Goal: Task Accomplishment & Management: Manage account settings

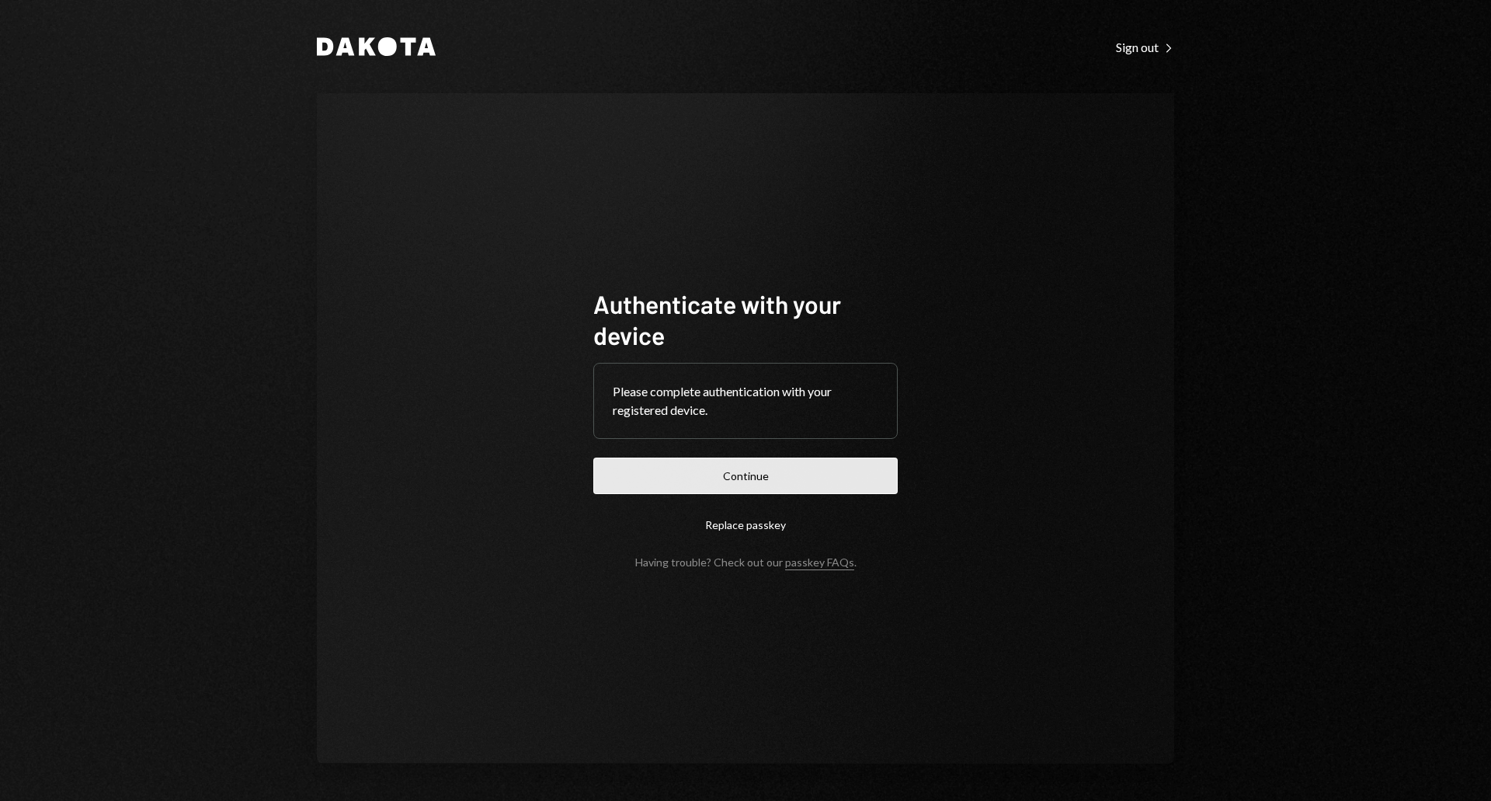
click at [775, 472] on button "Continue" at bounding box center [745, 475] width 304 height 36
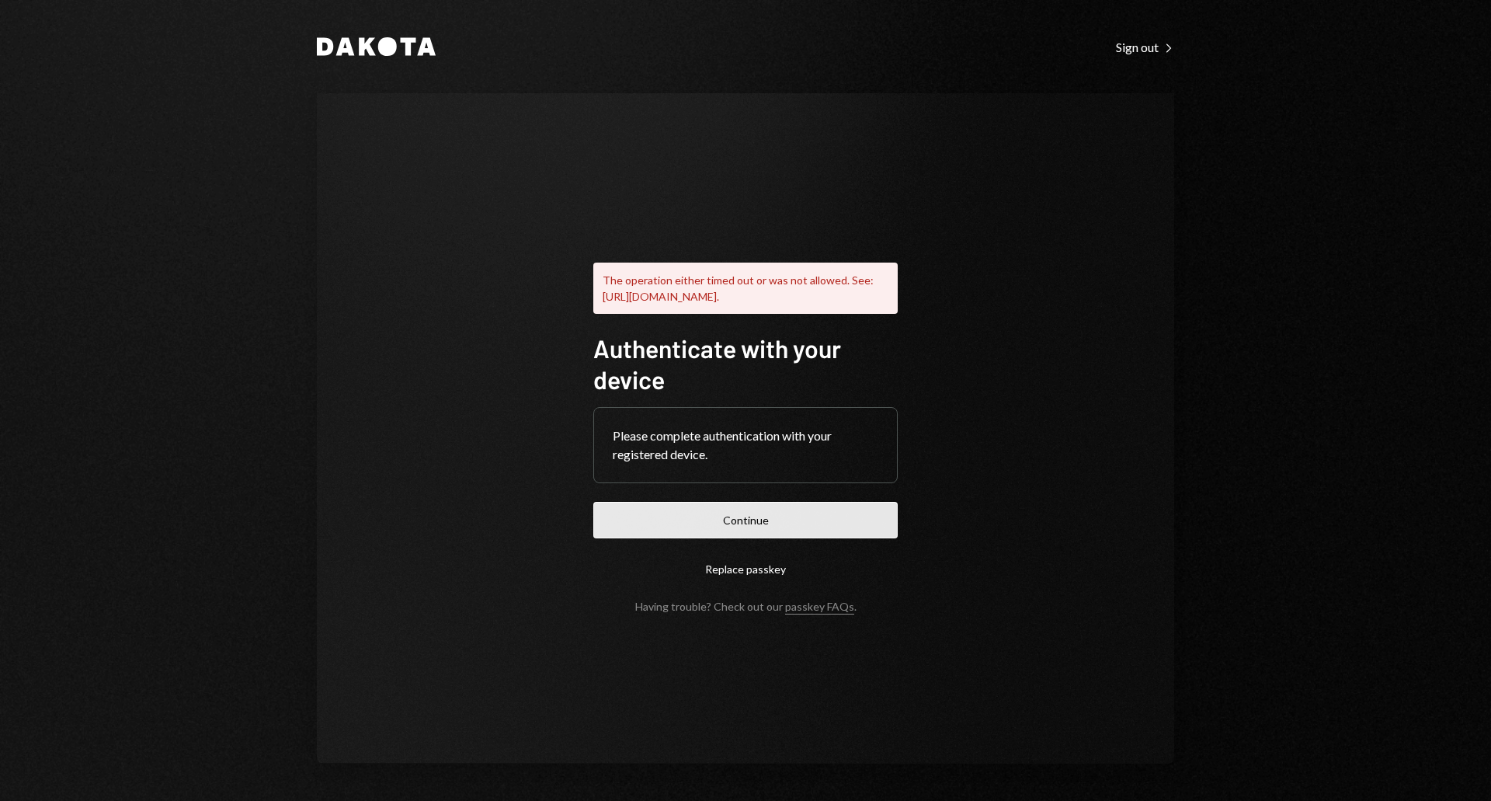
click at [739, 535] on button "Continue" at bounding box center [745, 520] width 304 height 36
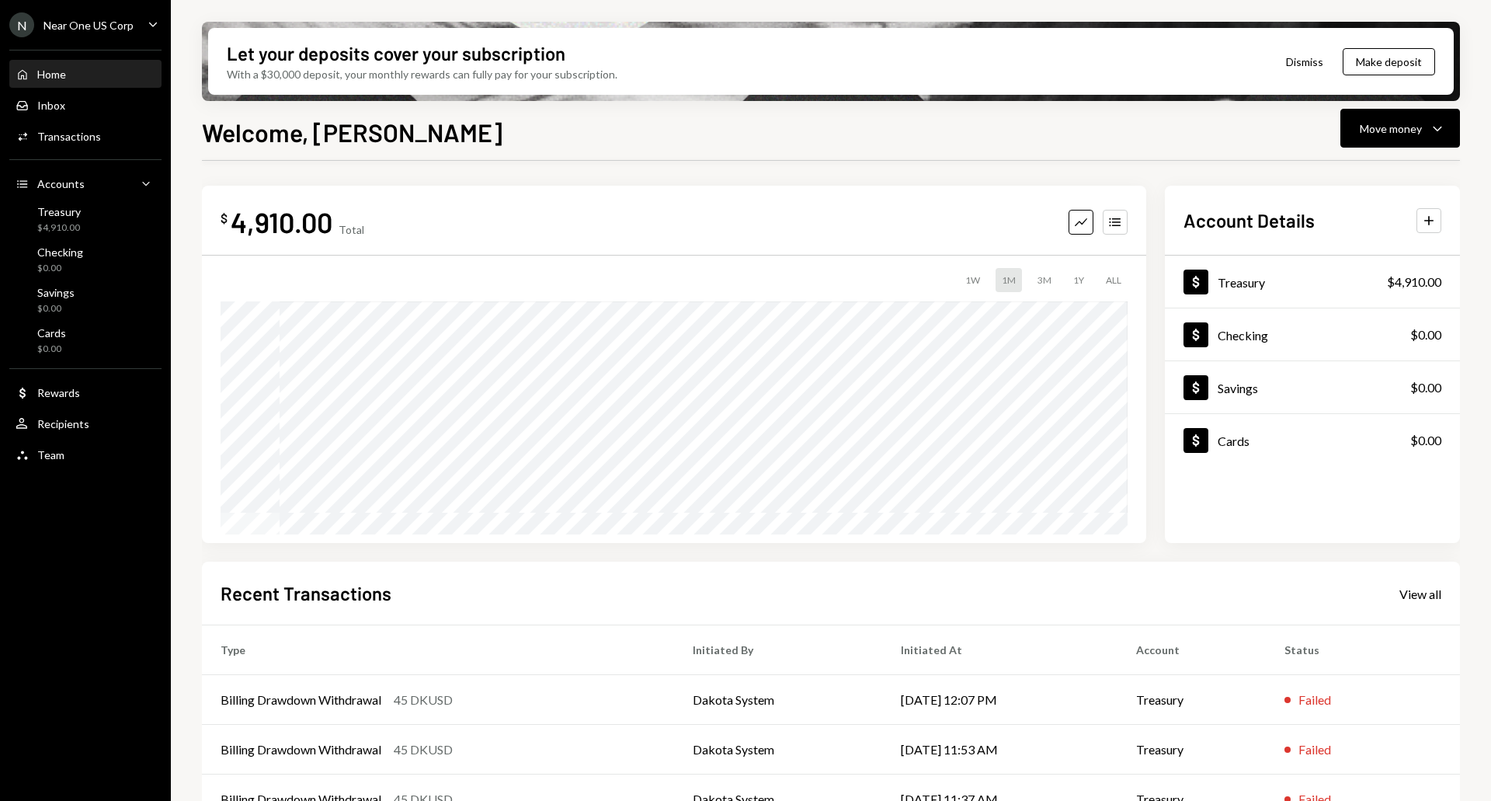
scroll to position [135, 0]
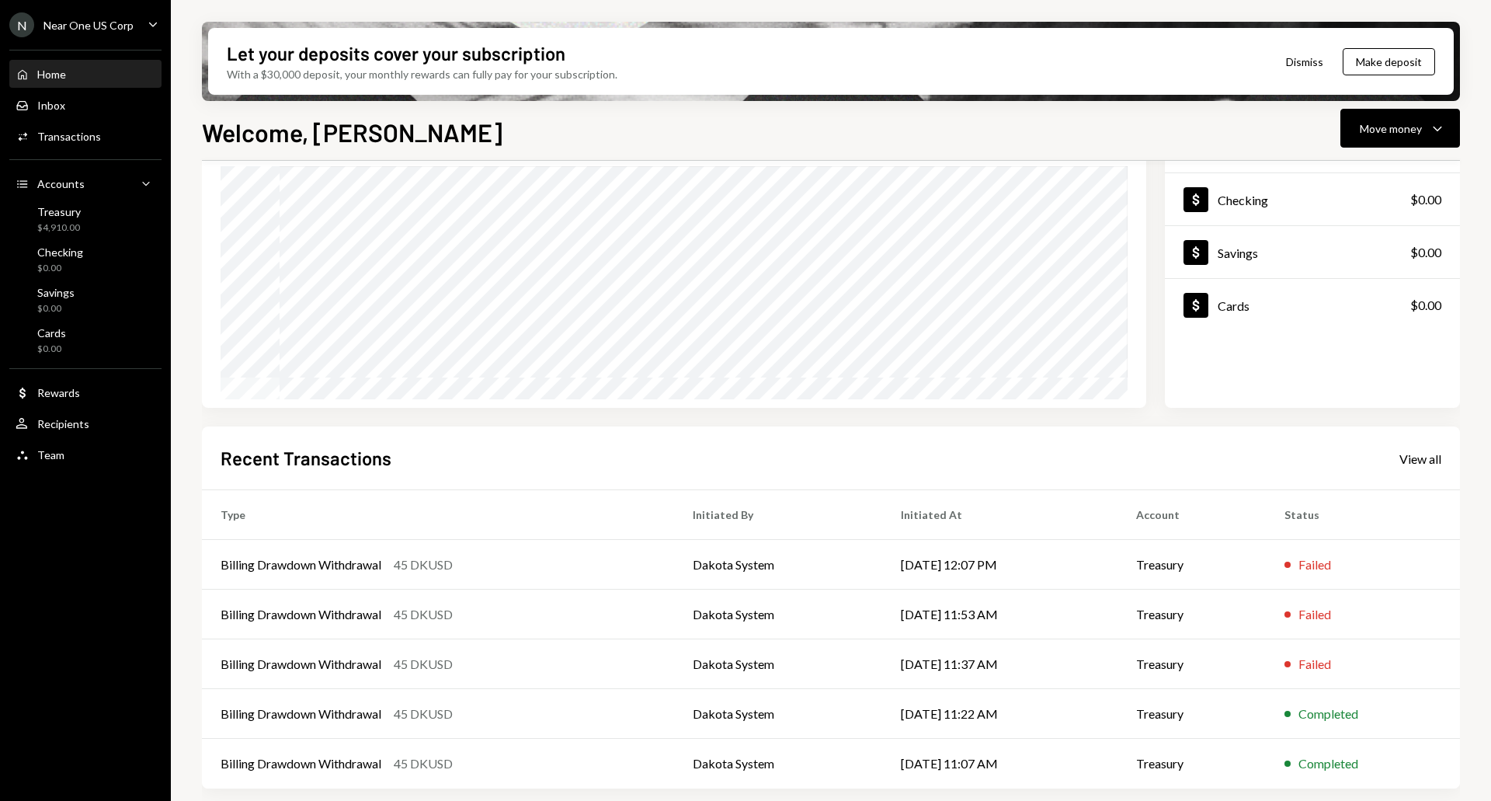
click at [152, 9] on ul "N Near One US Corp Caret Down Home Home Inbox Inbox Activities Transactions Acc…" at bounding box center [85, 235] width 171 height 471
click at [155, 16] on icon "Caret Down" at bounding box center [152, 24] width 17 height 17
click at [119, 557] on div "N Near One US Corp Caret Down Home Home Inbox Inbox Activities Transactions Acc…" at bounding box center [85, 400] width 171 height 801
click at [1437, 130] on icon "button" at bounding box center [1437, 129] width 9 height 5
click at [93, 130] on div "Transactions" at bounding box center [69, 136] width 64 height 13
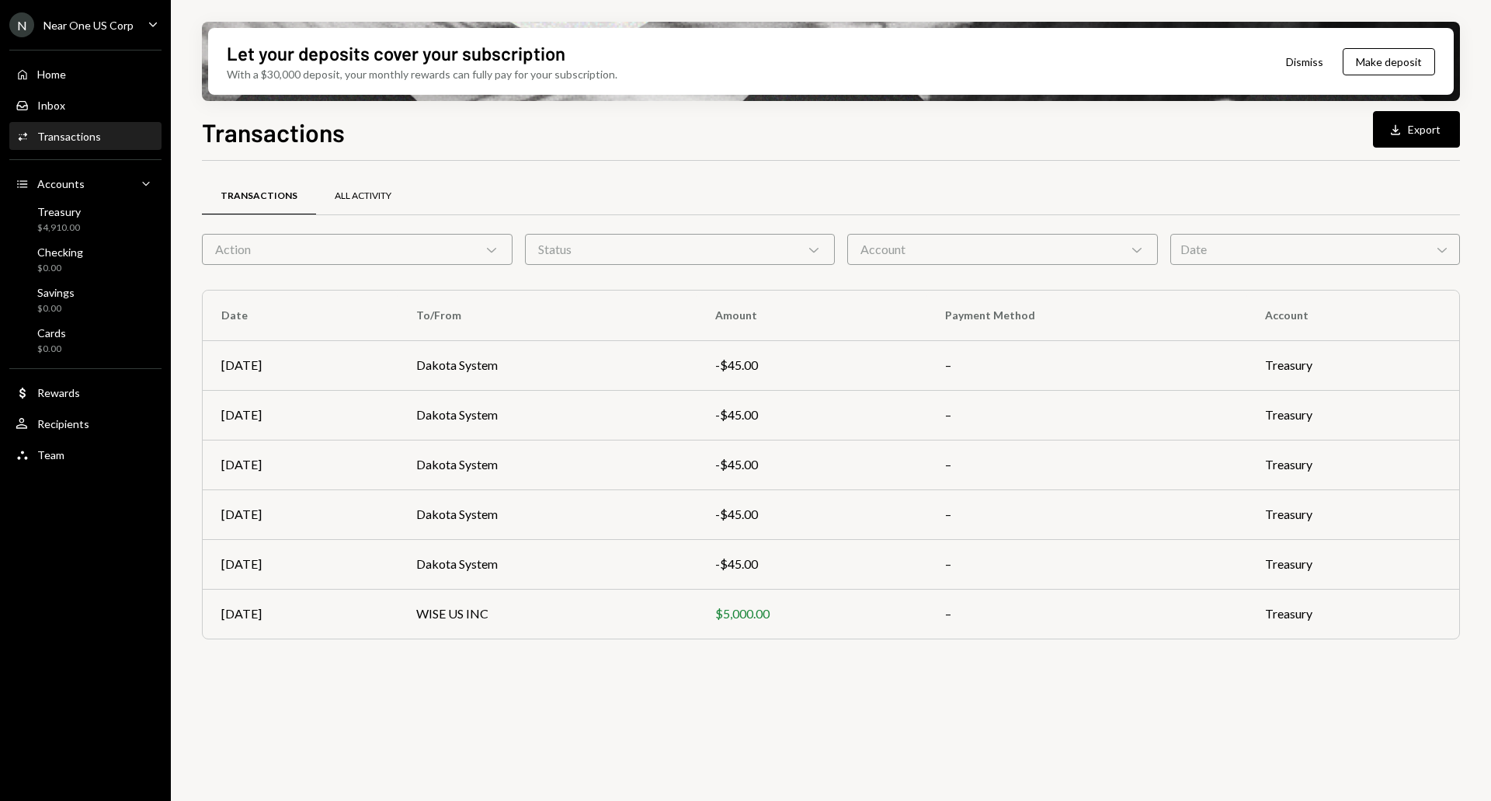
click at [347, 196] on div "All Activity" at bounding box center [363, 195] width 57 height 13
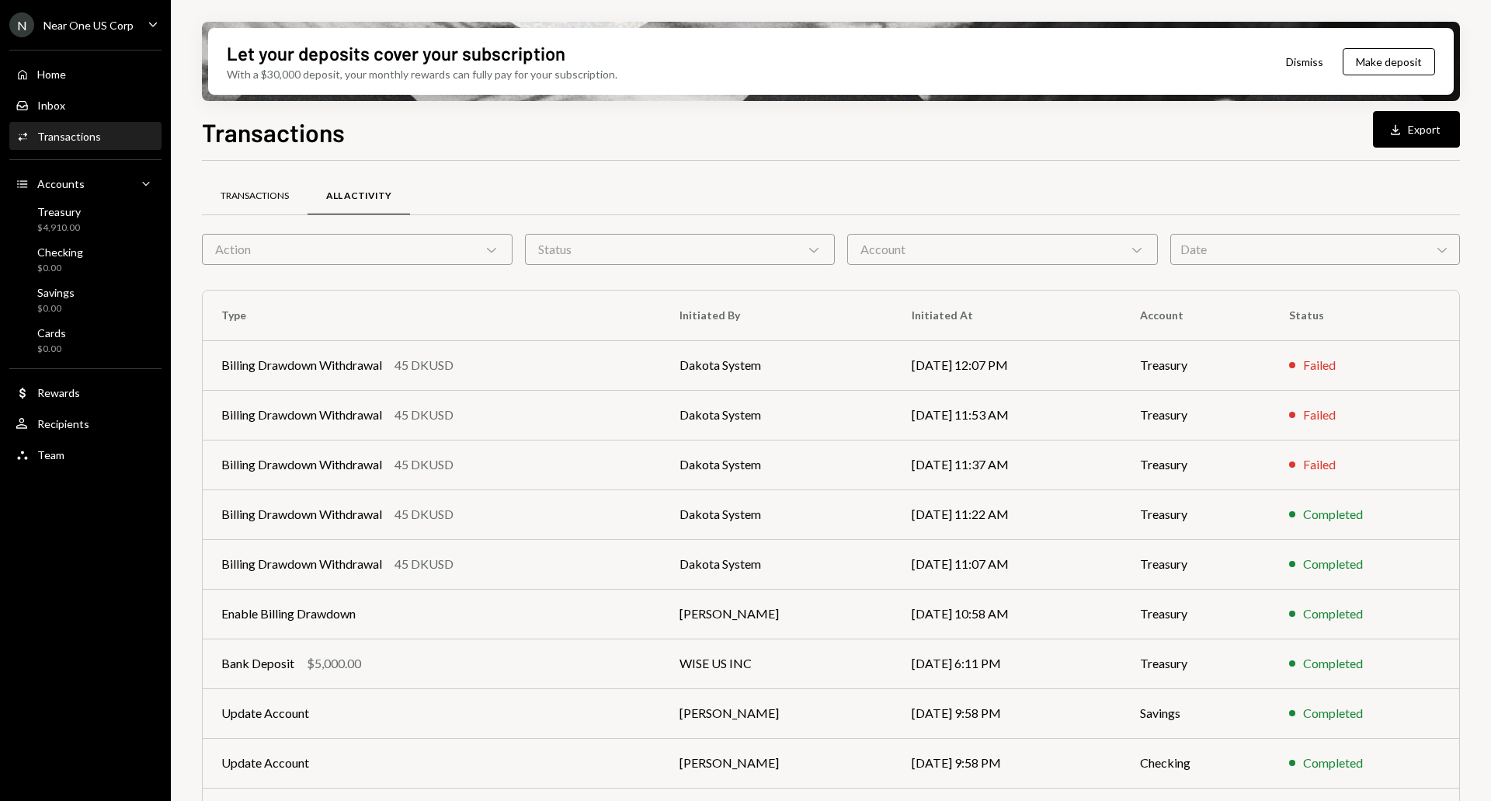
click at [278, 187] on div "Transactions" at bounding box center [255, 196] width 106 height 37
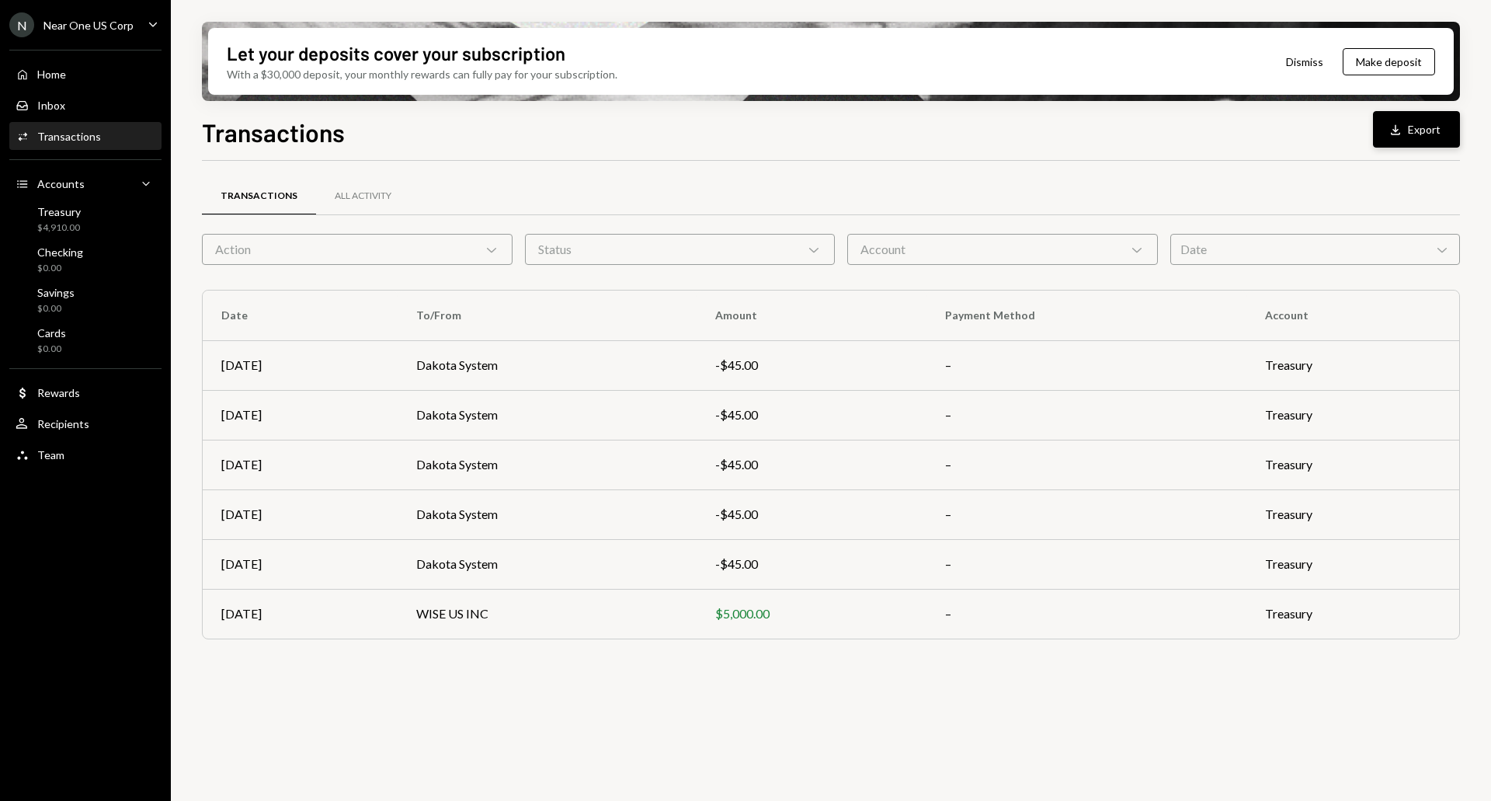
click at [1427, 145] on button "Download Export" at bounding box center [1416, 129] width 87 height 36
click at [235, 746] on div "Transactions All Activity Action Chevron Down Status Chevron Down Account Chevr…" at bounding box center [831, 490] width 1258 height 658
click at [89, 83] on div "Home Home" at bounding box center [86, 74] width 140 height 26
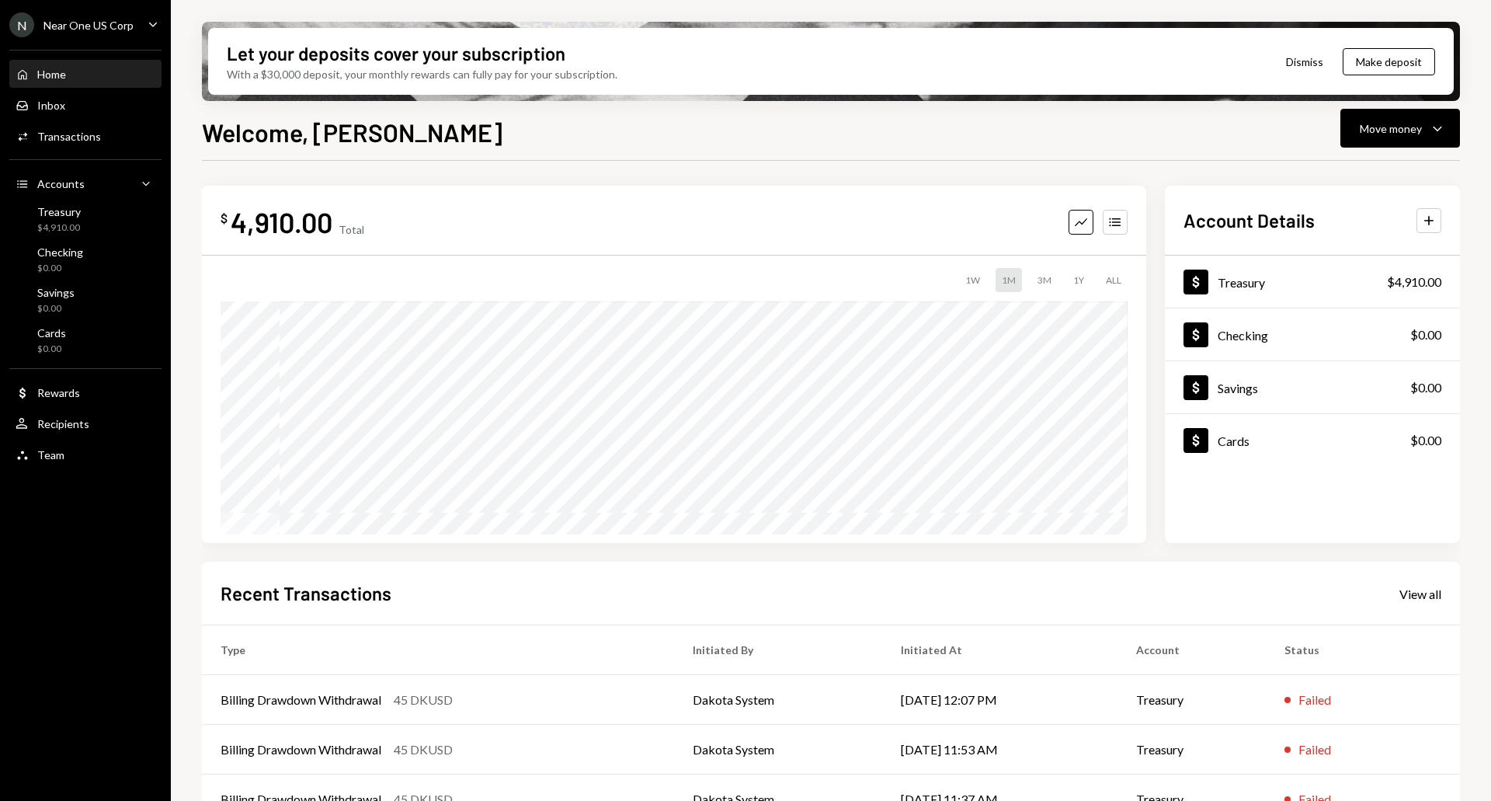
click at [639, 144] on div "Welcome, Aliaksandr Move money Caret Down" at bounding box center [831, 130] width 1258 height 34
click at [139, 30] on div "N Near One US Corp Caret Down" at bounding box center [85, 24] width 171 height 25
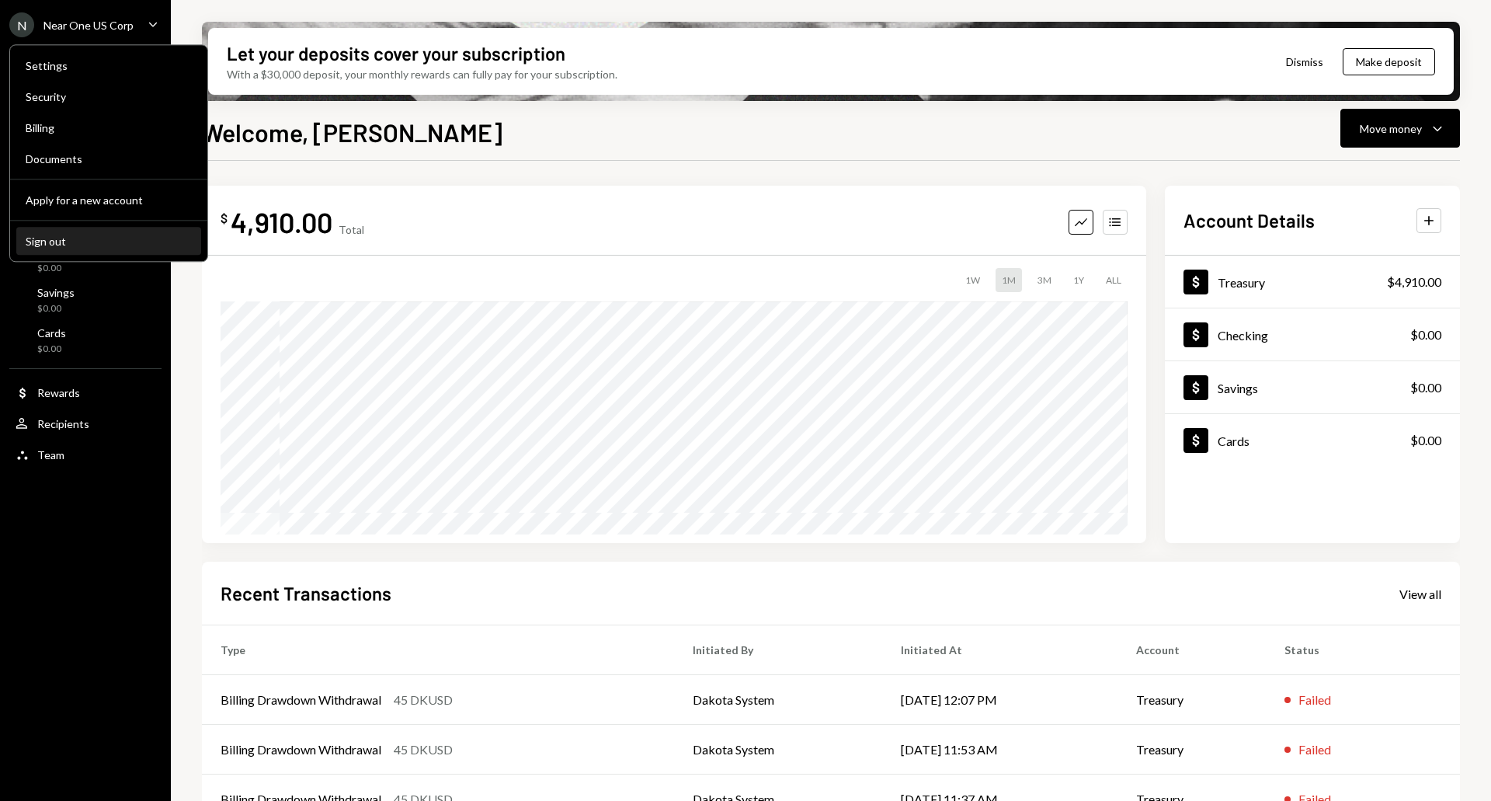
click at [97, 237] on div "Sign out" at bounding box center [109, 241] width 166 height 13
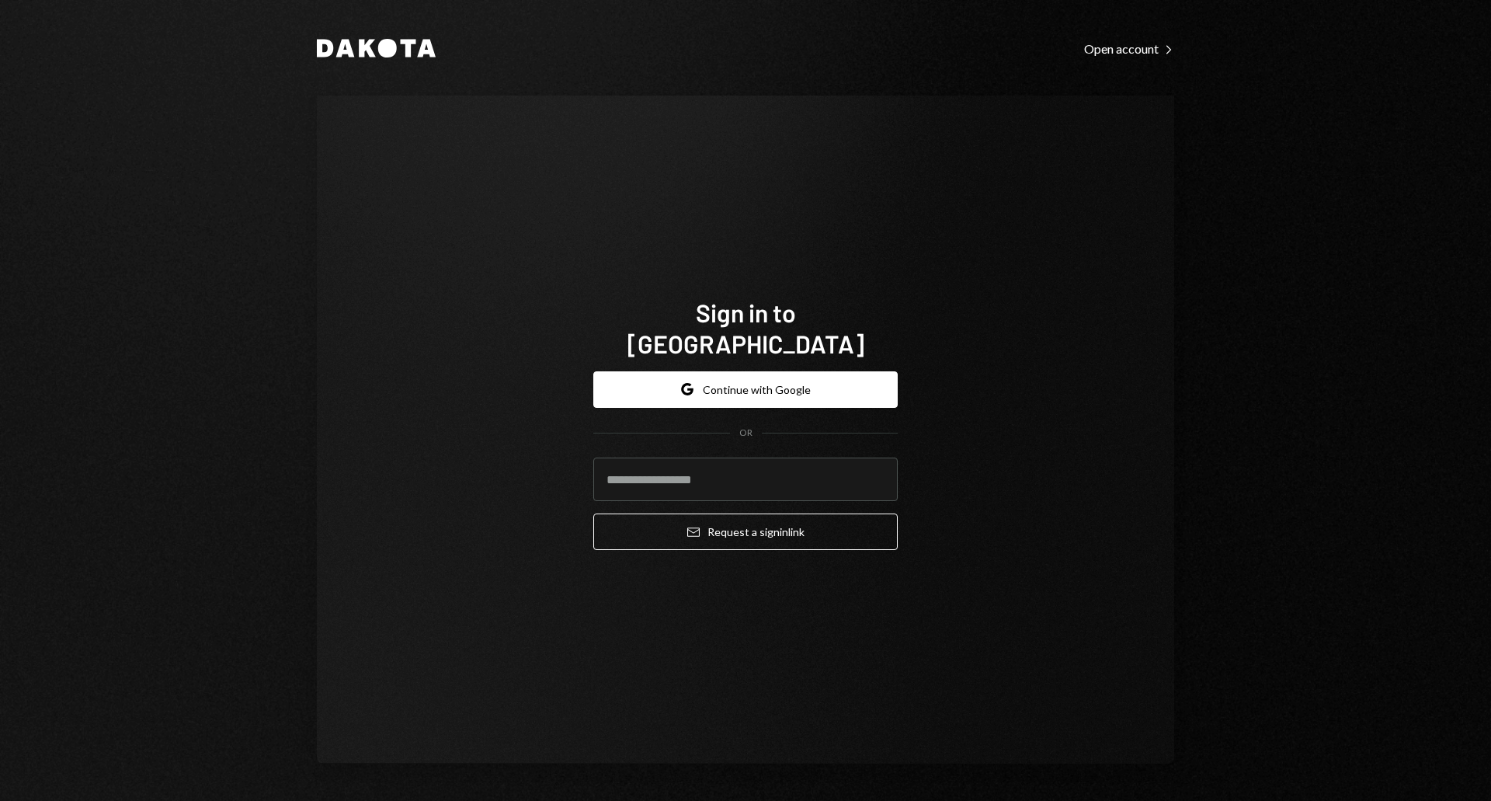
click at [1035, 318] on div "Sign in to [GEOGRAPHIC_DATA] Google Continue with Google OR Email Request a sig…" at bounding box center [745, 430] width 857 height 668
